Goal: Communication & Community: Connect with others

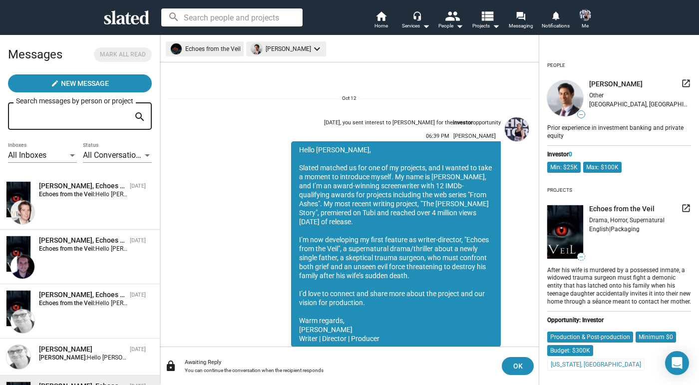
scroll to position [35, 0]
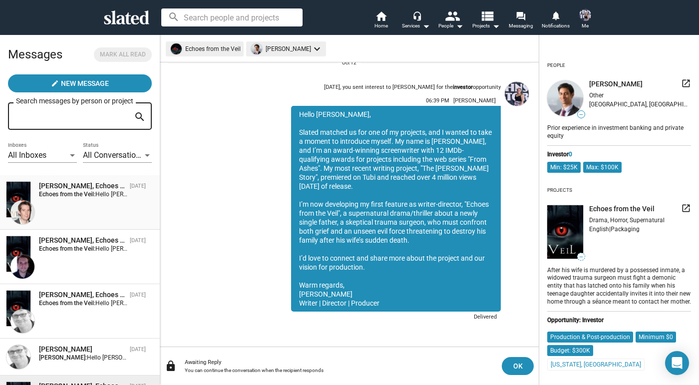
click at [82, 181] on span "[PERSON_NAME], Echoes from the Veil [DATE] Echoes from the Veil: Hello [PERSON_…" at bounding box center [80, 202] width 160 height 54
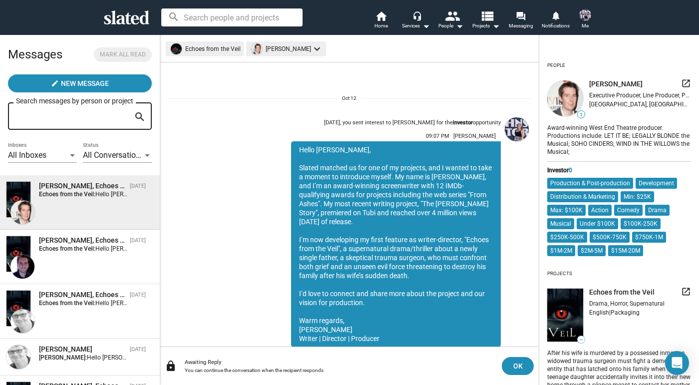
scroll to position [35, 0]
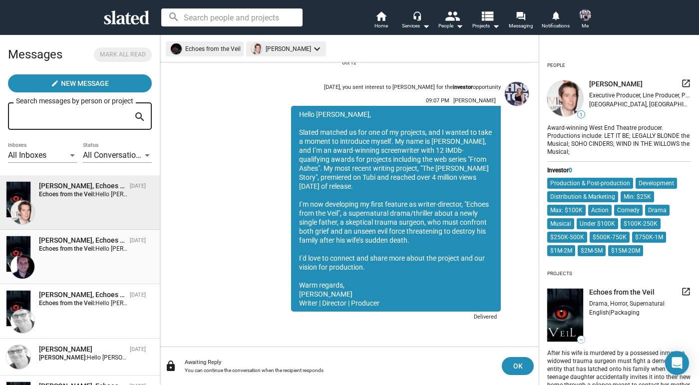
click at [65, 263] on div "[PERSON_NAME], Echoes from the Veil [DATE] Echoes from the Veil: Hello [PERSON_…" at bounding box center [80, 257] width 148 height 42
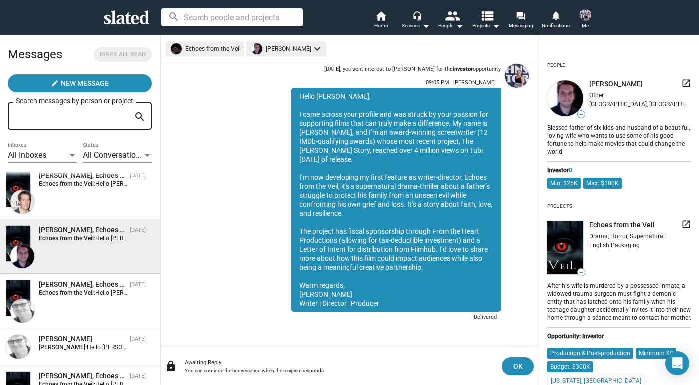
scroll to position [12, 0]
click at [65, 285] on div "[PERSON_NAME], Echoes from the Veil" at bounding box center [82, 282] width 87 height 9
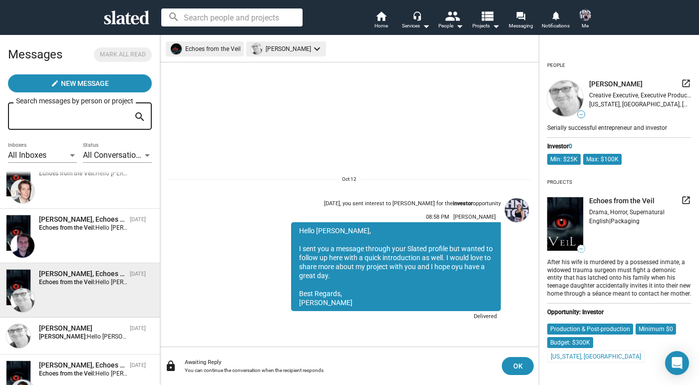
scroll to position [30, 0]
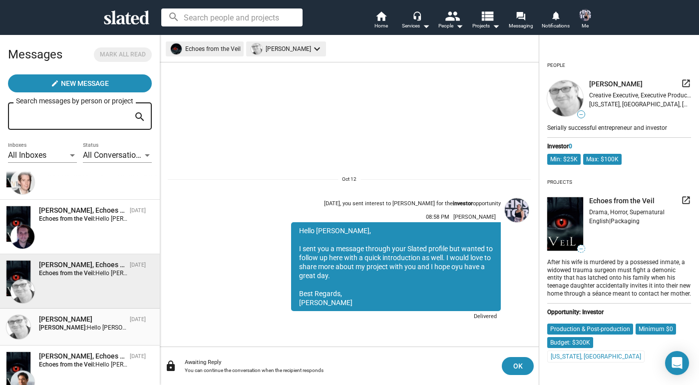
click at [68, 309] on span "[PERSON_NAME] [DATE] [PERSON_NAME]: Hello [PERSON_NAME], Slated matched us for …" at bounding box center [80, 327] width 160 height 37
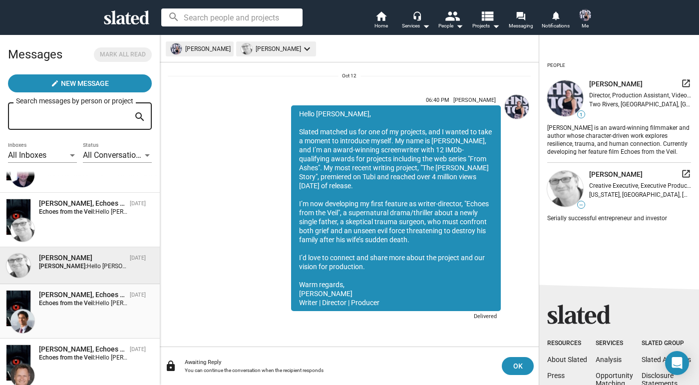
scroll to position [92, 0]
click at [68, 309] on div "[PERSON_NAME], Echoes from the Veil [DATE] Echoes from the Veil: Hello [PERSON_…" at bounding box center [80, 310] width 148 height 42
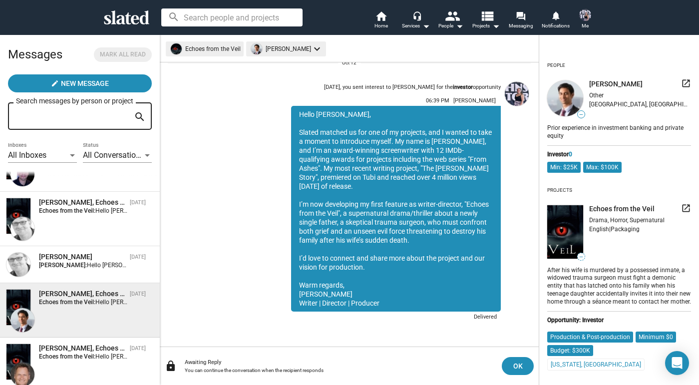
scroll to position [104, 0]
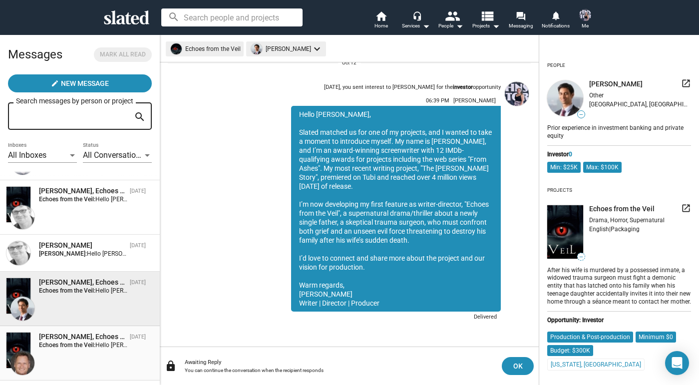
click at [70, 338] on div "[PERSON_NAME], Echoes from the Veil" at bounding box center [82, 336] width 87 height 9
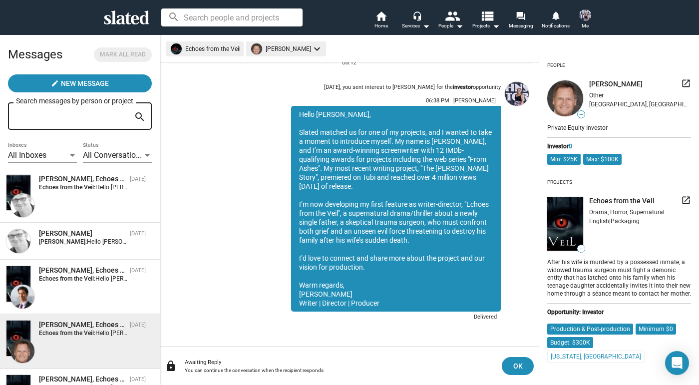
scroll to position [135, 0]
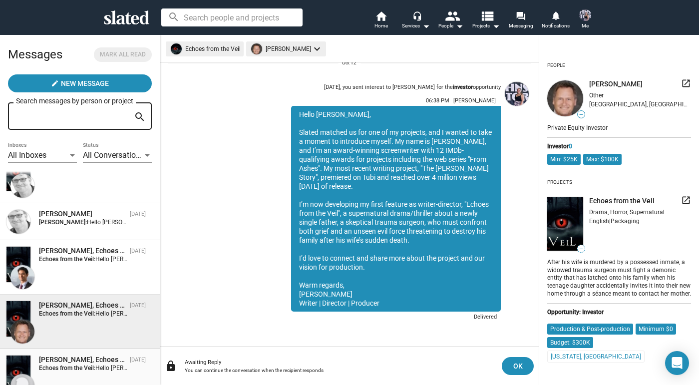
click at [76, 362] on div "[PERSON_NAME], Echoes from the Veil" at bounding box center [82, 359] width 87 height 9
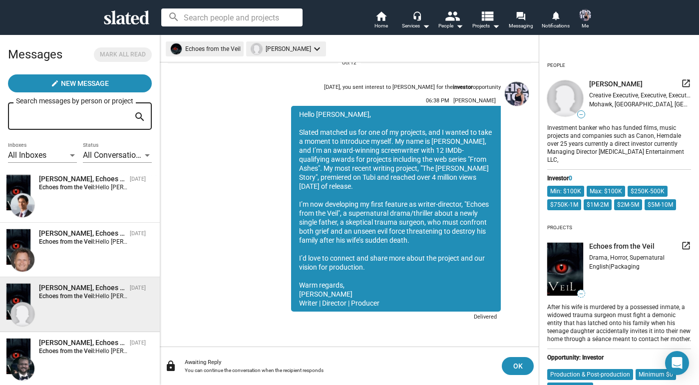
scroll to position [222, 0]
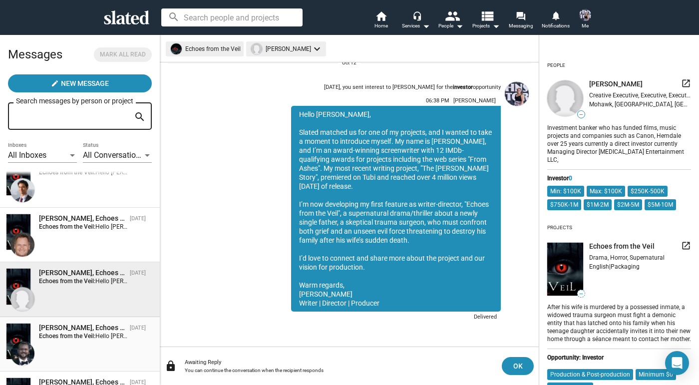
click at [75, 345] on div "[PERSON_NAME], Echoes from the Veil [DATE] Echoes from the Veil: Hello [PERSON_…" at bounding box center [80, 344] width 148 height 42
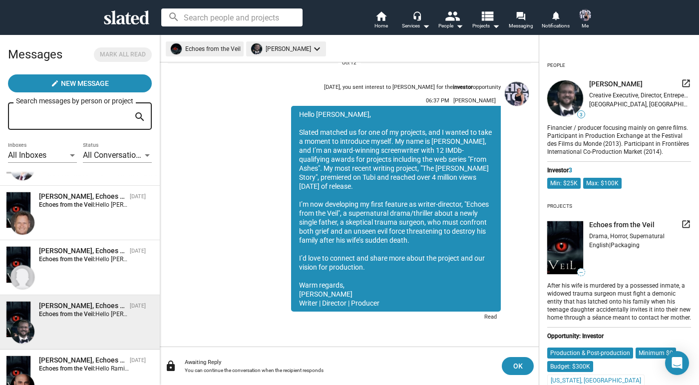
scroll to position [269, 0]
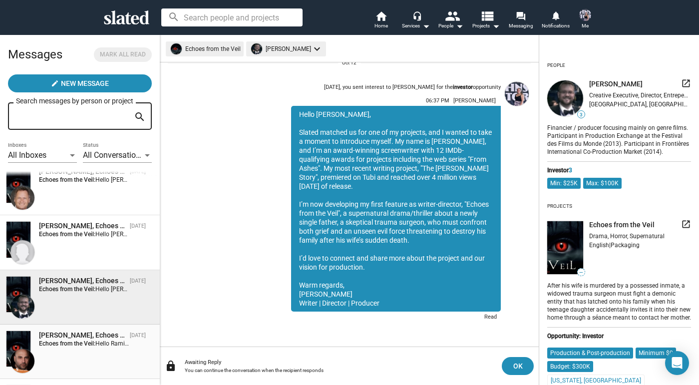
click at [75, 345] on strong "Echoes from the Veil:" at bounding box center [67, 343] width 56 height 7
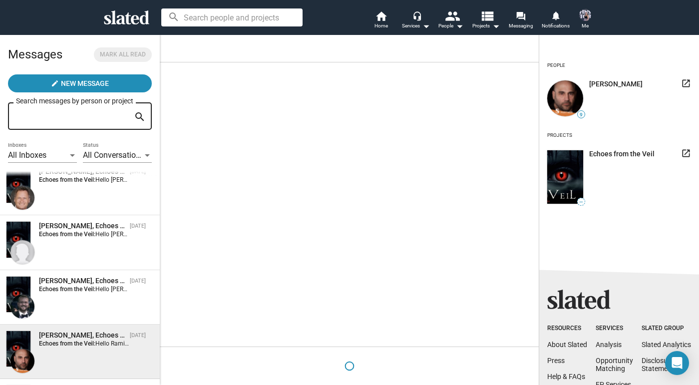
scroll to position [273, 0]
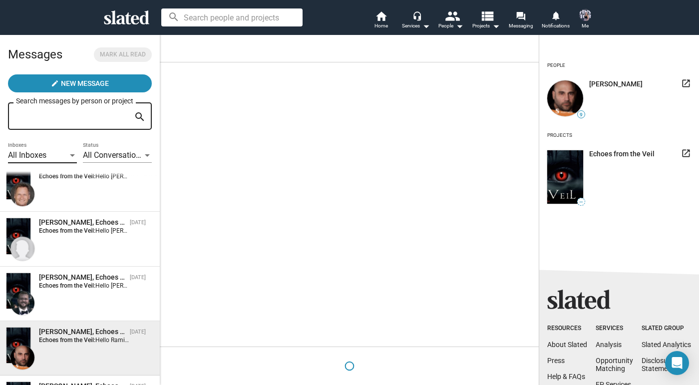
click at [66, 156] on div "All Inboxes" at bounding box center [38, 155] width 60 height 10
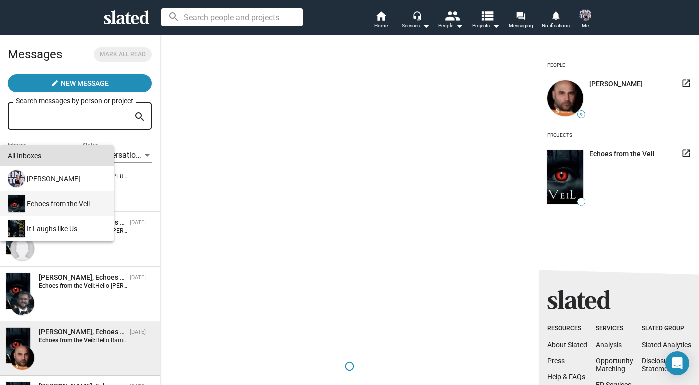
click at [68, 204] on div "Echoes from the Veil" at bounding box center [56, 203] width 100 height 25
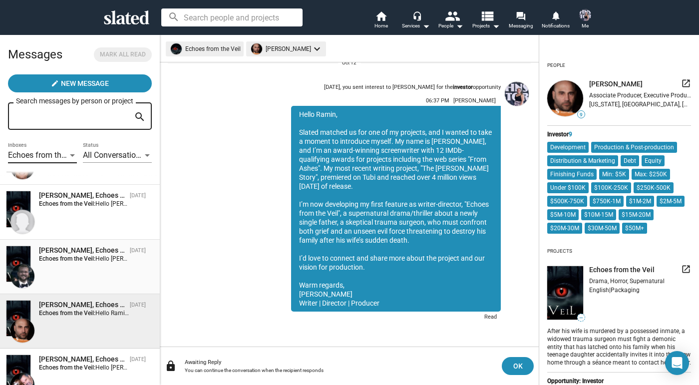
scroll to position [269, 0]
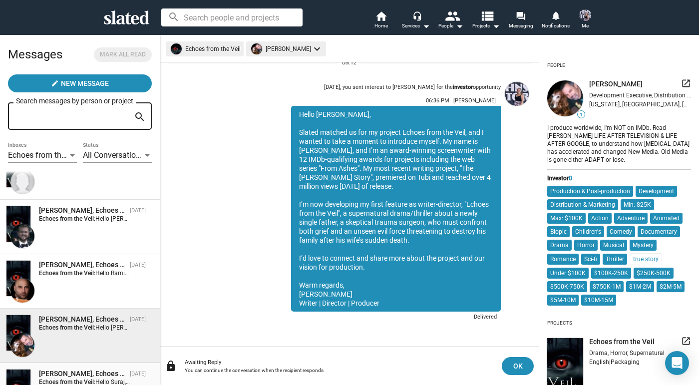
scroll to position [313, 0]
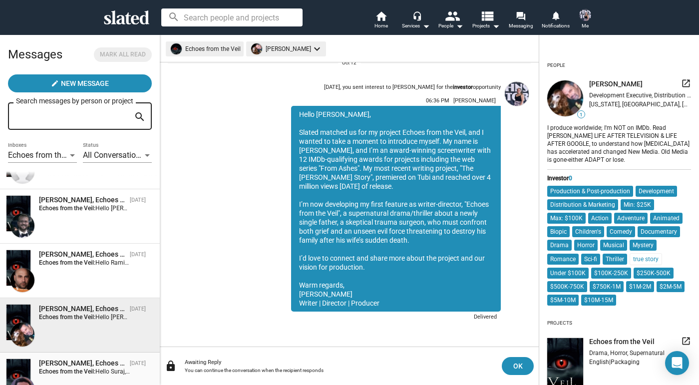
click at [110, 364] on div "[PERSON_NAME], Echoes from the Veil" at bounding box center [82, 363] width 87 height 9
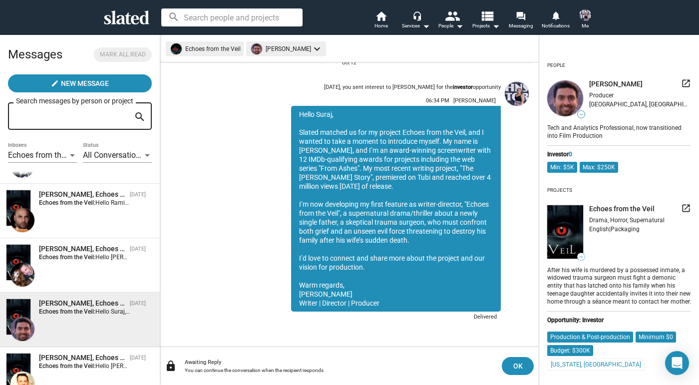
scroll to position [381, 0]
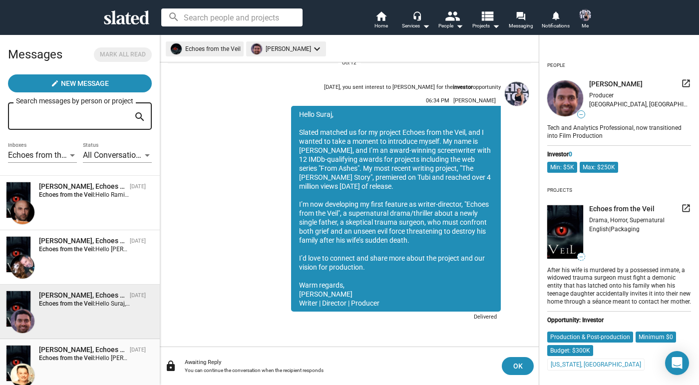
click at [95, 354] on div "[PERSON_NAME], Echoes from the Veil" at bounding box center [82, 349] width 87 height 9
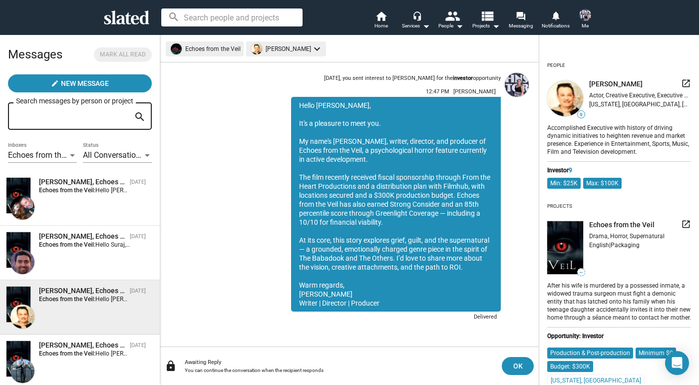
scroll to position [475, 0]
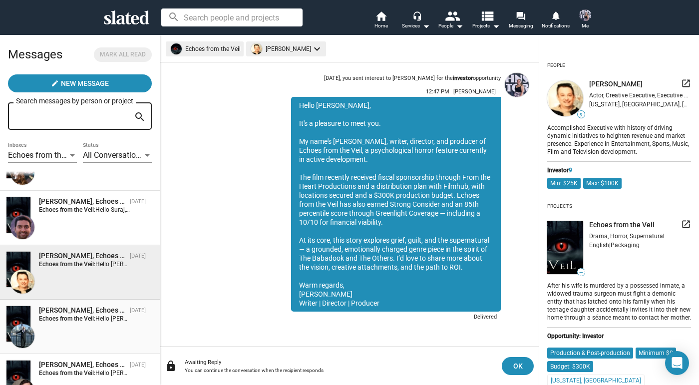
click at [93, 339] on div "[PERSON_NAME], Echoes from the Veil [DATE] Echoes from the Veil: Hello [PERSON_…" at bounding box center [80, 327] width 148 height 42
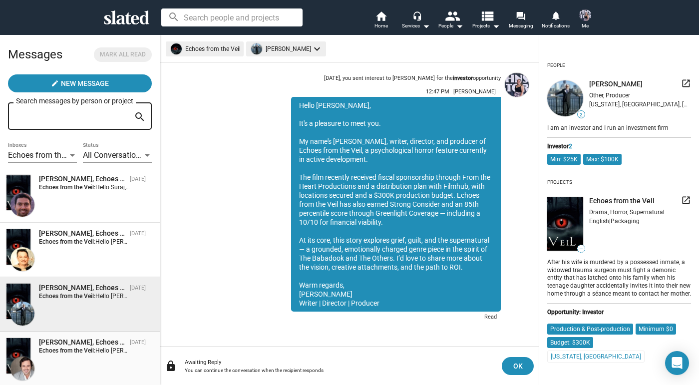
click at [93, 340] on div "[PERSON_NAME], Echoes from the Veil" at bounding box center [82, 342] width 87 height 9
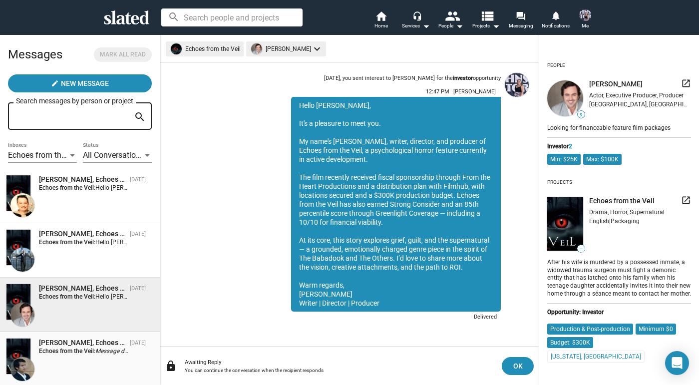
click at [93, 340] on div "[PERSON_NAME], Echoes from the Veil" at bounding box center [82, 342] width 87 height 9
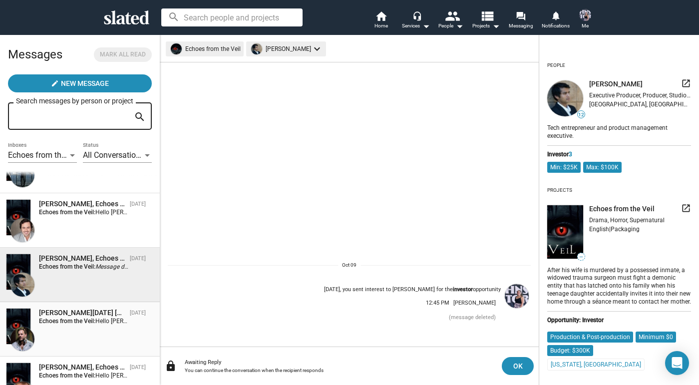
click at [93, 340] on div "[PERSON_NAME][DATE] [PERSON_NAME], Echoes from the Veil [DATE] Echoes from the …" at bounding box center [80, 329] width 148 height 42
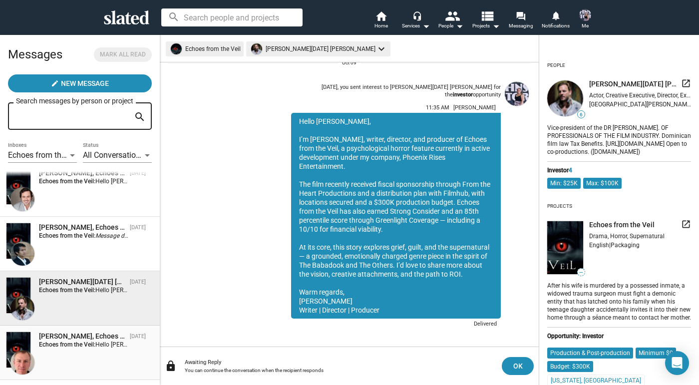
click at [93, 340] on div "[PERSON_NAME], Echoes from the Veil" at bounding box center [82, 336] width 87 height 9
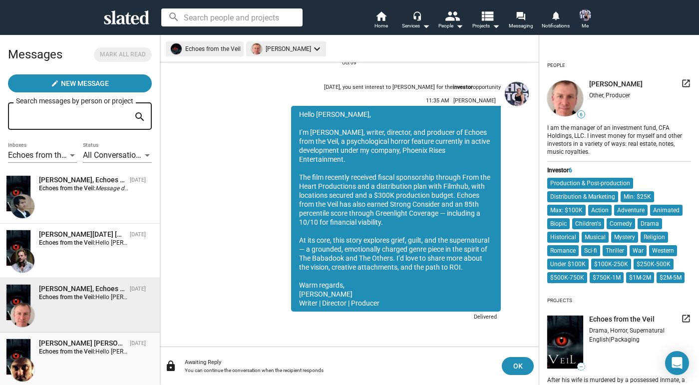
click at [93, 344] on div "[PERSON_NAME] [PERSON_NAME], Echoes from the Veil" at bounding box center [82, 343] width 87 height 9
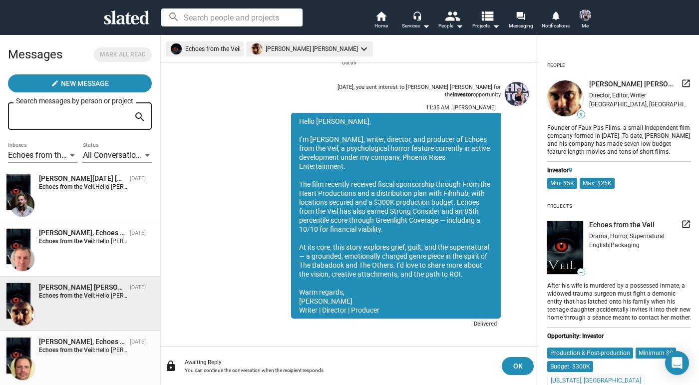
click at [93, 347] on strong "Echoes from the Veil:" at bounding box center [67, 350] width 56 height 7
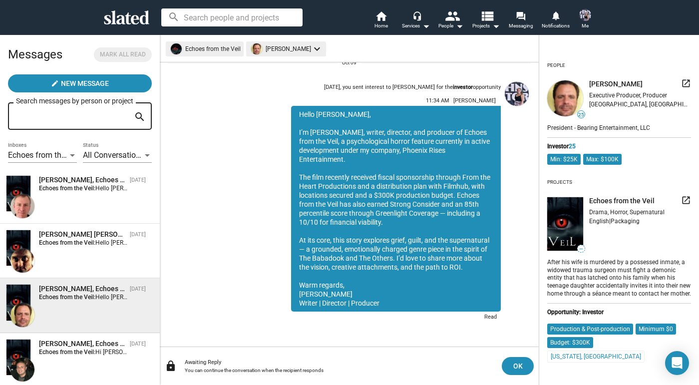
click at [586, 22] on span "Me" at bounding box center [585, 26] width 7 height 12
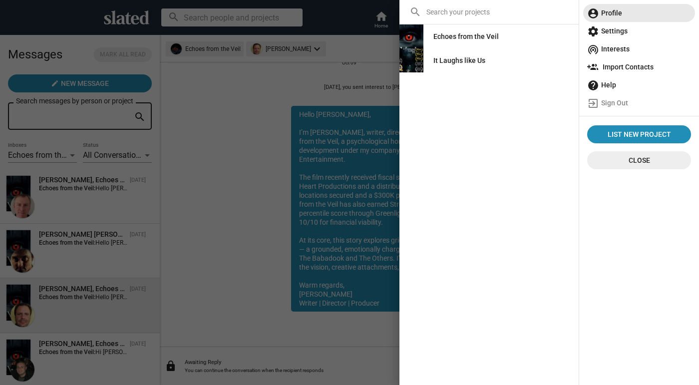
click at [613, 14] on span "account_circle Profile" at bounding box center [639, 13] width 104 height 18
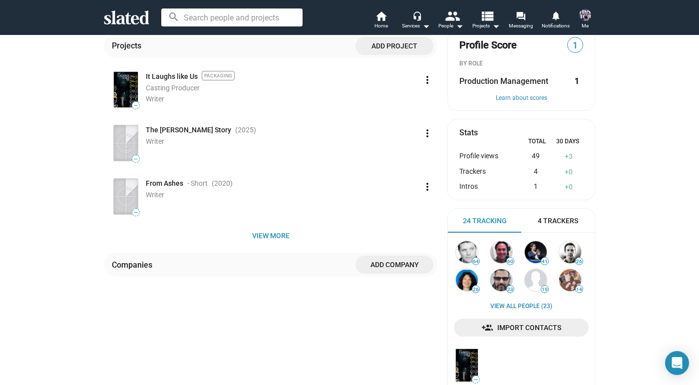
scroll to position [232, 0]
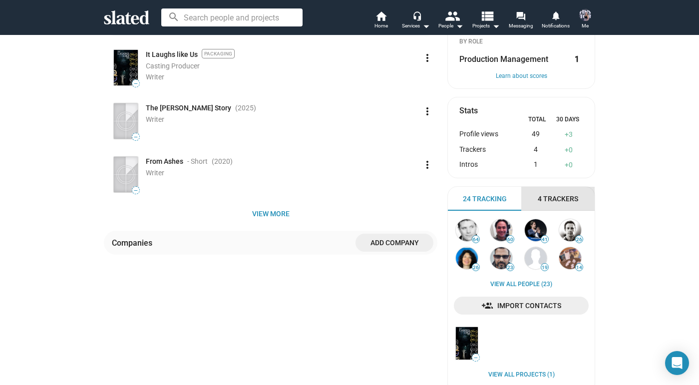
click at [566, 194] on span "4 Trackers" at bounding box center [558, 198] width 40 height 9
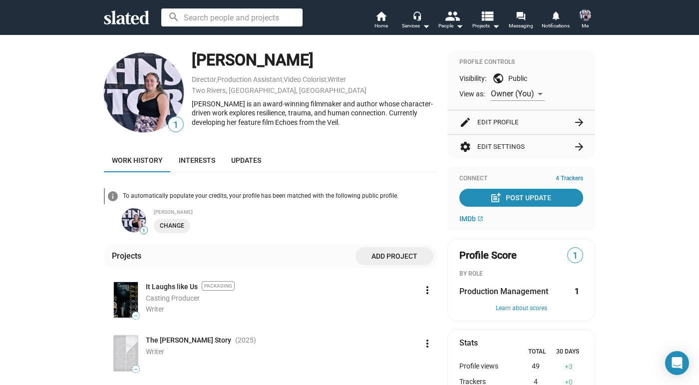
scroll to position [0, 0]
